Goal: Find specific page/section: Find specific page/section

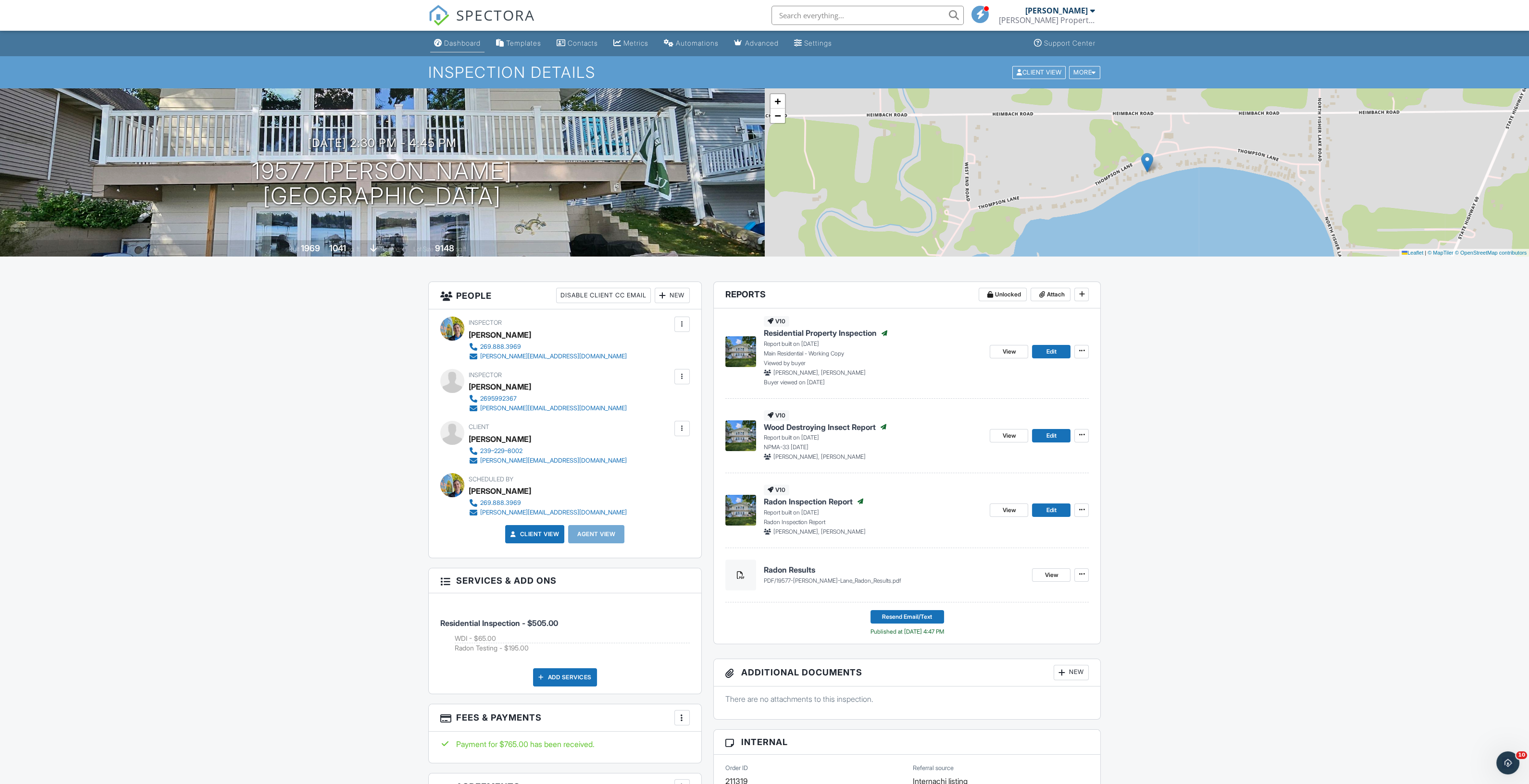
click at [471, 47] on link "Dashboard" at bounding box center [457, 43] width 54 height 18
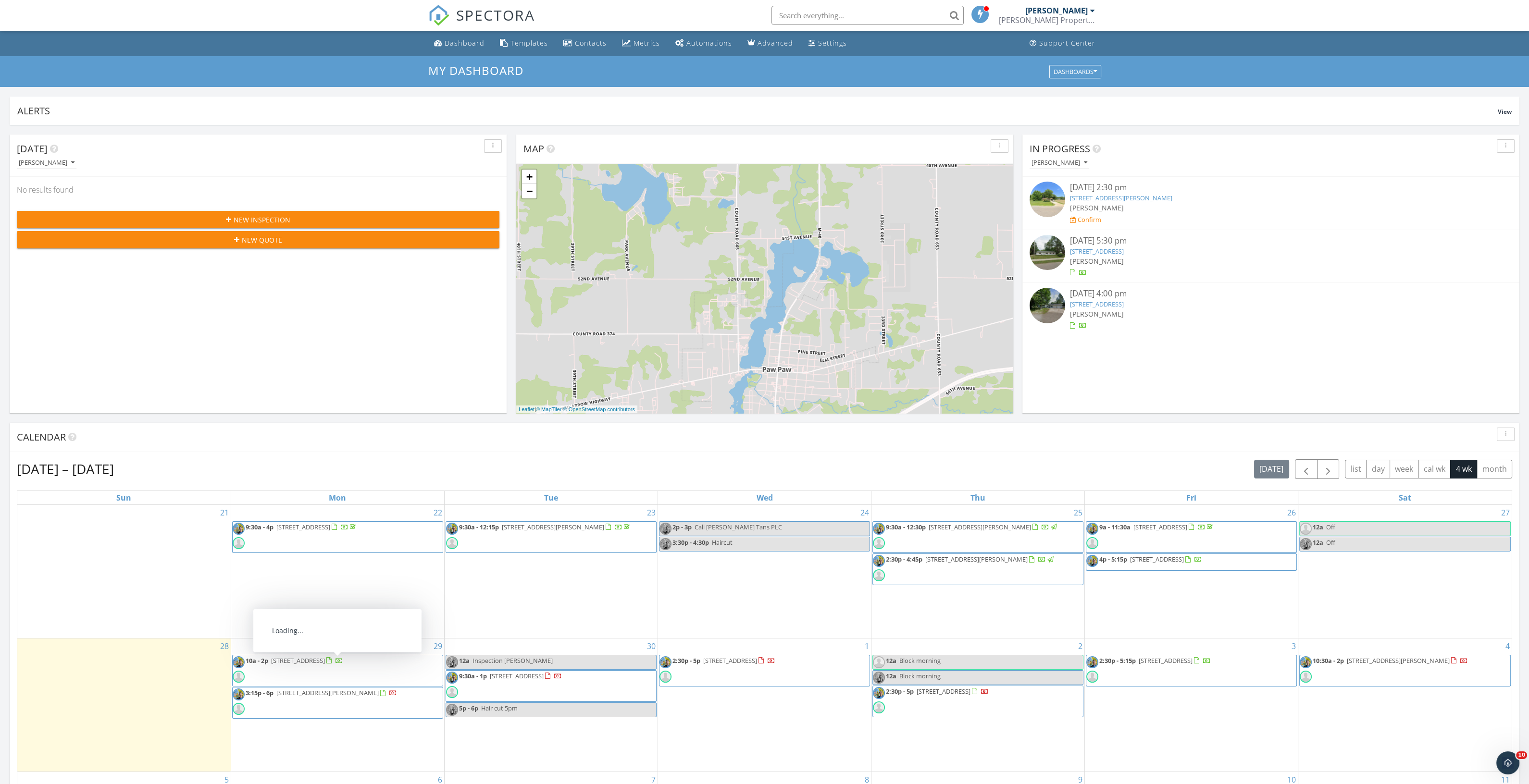
click at [278, 658] on span "1477 E Hastings Lake Rd , Jonesville 49250" at bounding box center [298, 660] width 54 height 9
